Goal: Transaction & Acquisition: Purchase product/service

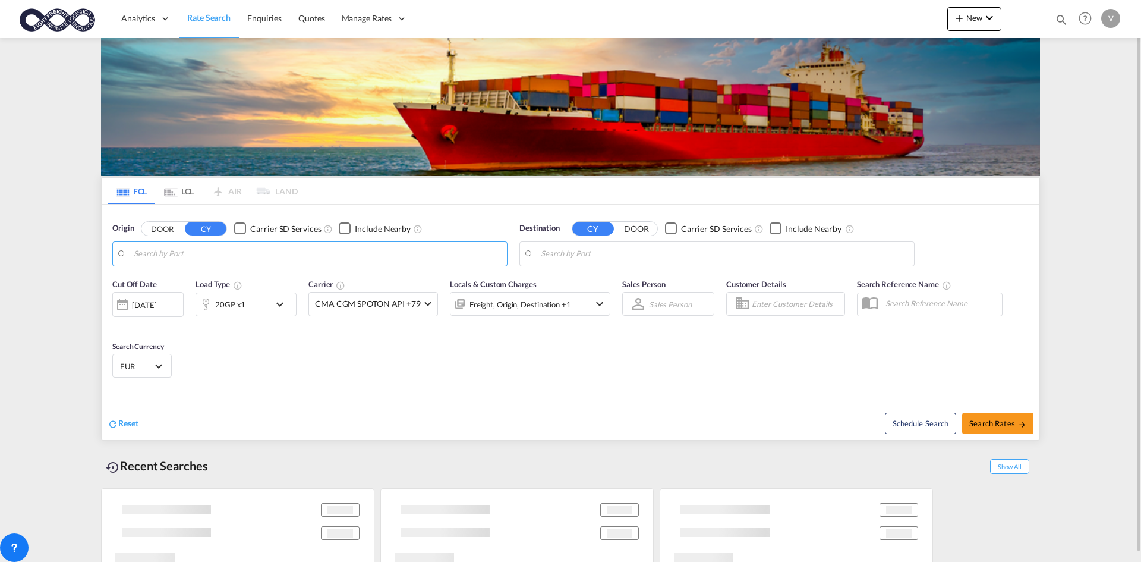
click at [209, 264] on md-autocomplete-wrap at bounding box center [317, 257] width 367 height 24
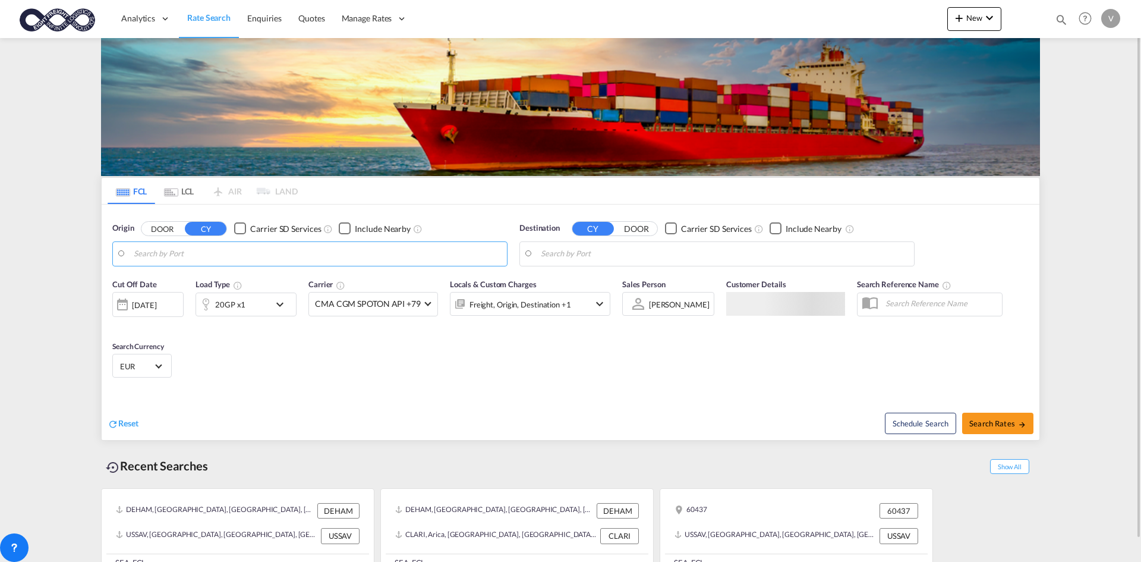
click at [212, 256] on body "Analytics Dashboard Rate Search Enquiries Quotes Manage Rates Contract Rates" at bounding box center [570, 281] width 1141 height 562
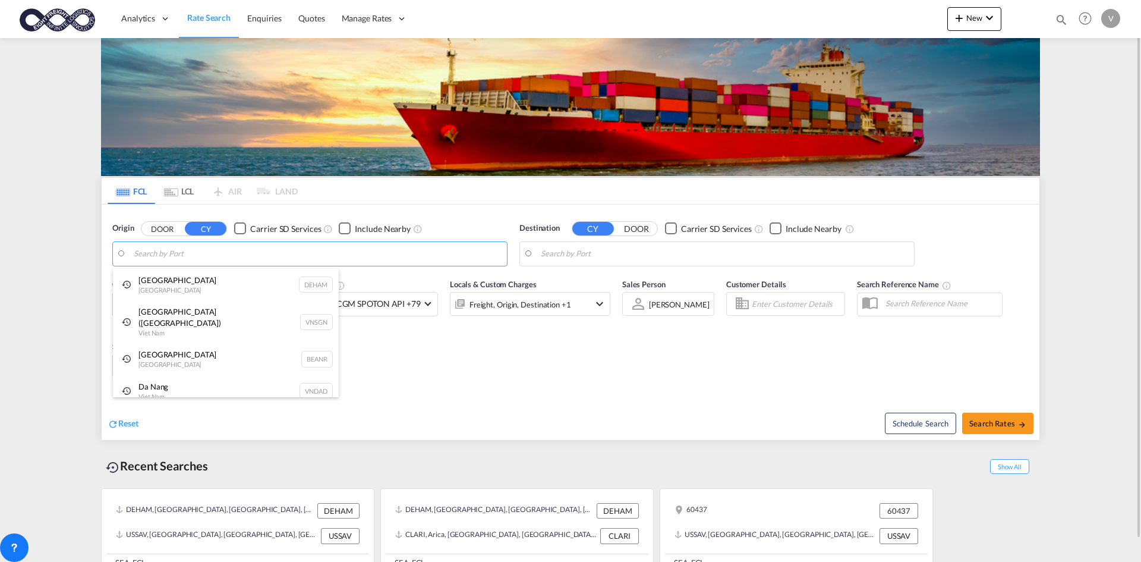
click at [212, 294] on div "[GEOGRAPHIC_DATA] [GEOGRAPHIC_DATA] DEHAM" at bounding box center [226, 285] width 226 height 32
type input "[GEOGRAPHIC_DATA], [GEOGRAPHIC_DATA]"
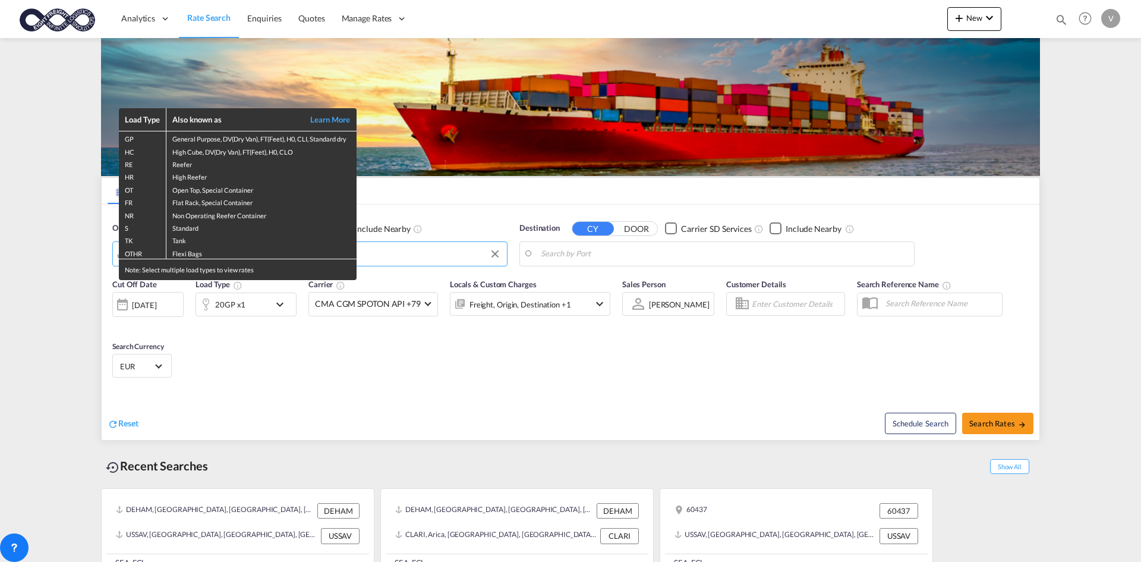
click at [270, 311] on div "Load Type Also known as Learn More GP General Purpose, DV(Dry Van), FT(Feet), H…" at bounding box center [570, 281] width 1141 height 562
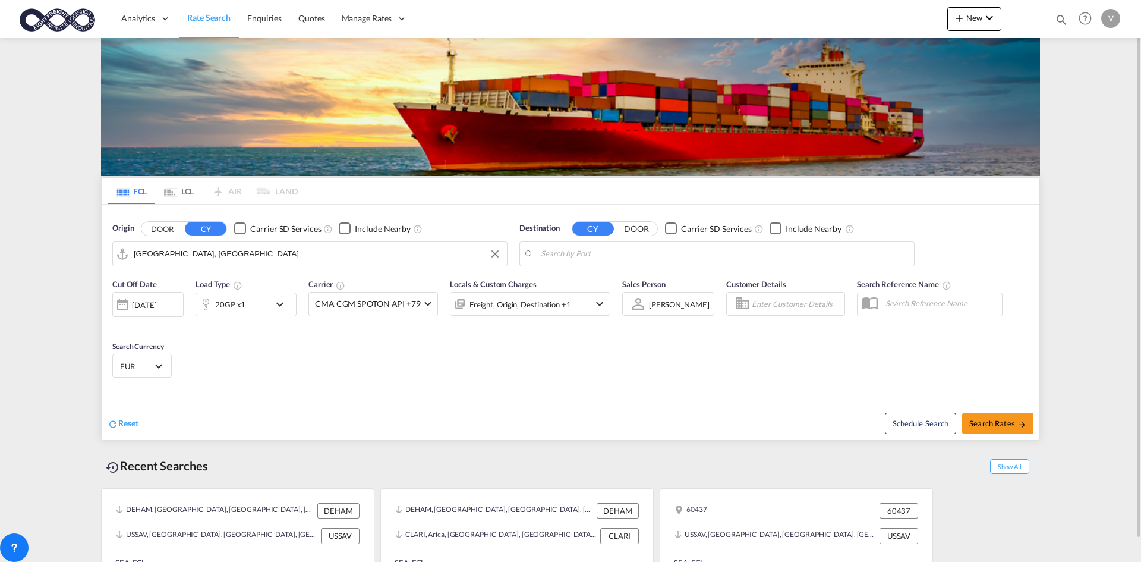
click at [594, 253] on body "Analytics Dashboard Rate Search Enquiries Quotes Manage Rates Contract Rates" at bounding box center [570, 281] width 1141 height 562
click at [594, 253] on input "Search by Port" at bounding box center [724, 254] width 367 height 18
click at [600, 293] on div "Ajman [GEOGRAPHIC_DATA] [GEOGRAPHIC_DATA]" at bounding box center [633, 287] width 226 height 36
type input "Ajman, AEAJM"
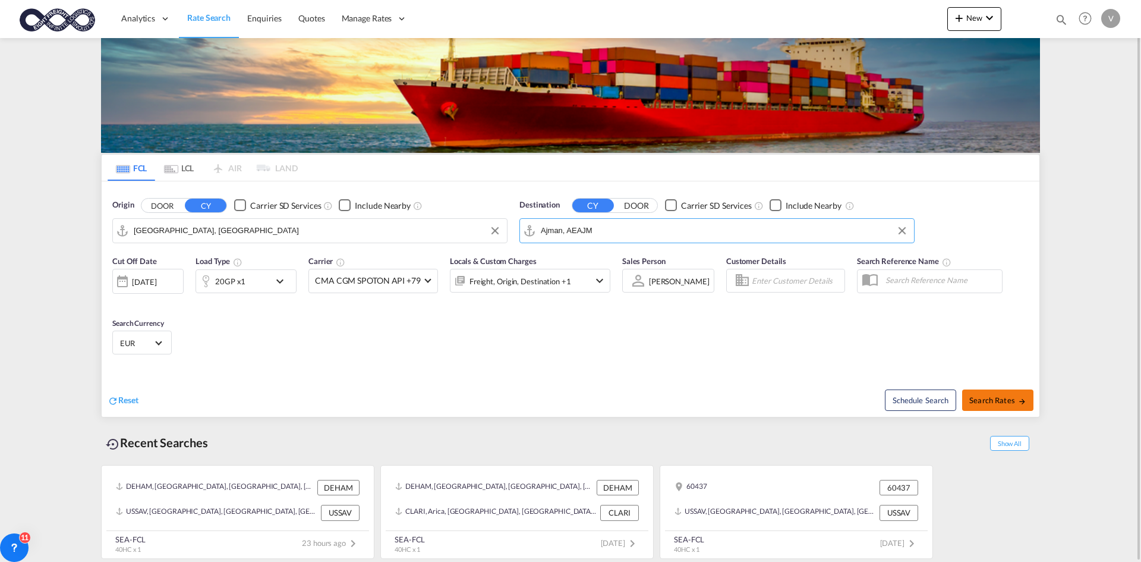
click at [994, 396] on span "Search Rates" at bounding box center [997, 400] width 57 height 10
type input "DEHAM to AEAJM / [DATE]"
